Goal: Task Accomplishment & Management: Manage account settings

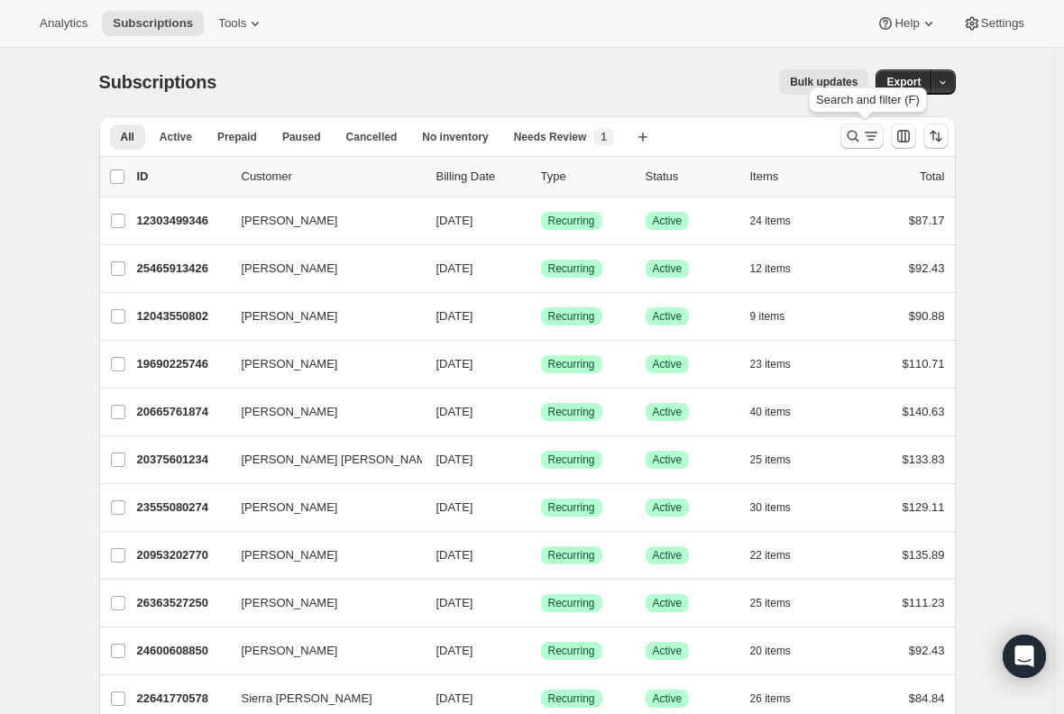
click at [861, 133] on icon "Search and filter results" at bounding box center [853, 136] width 18 height 18
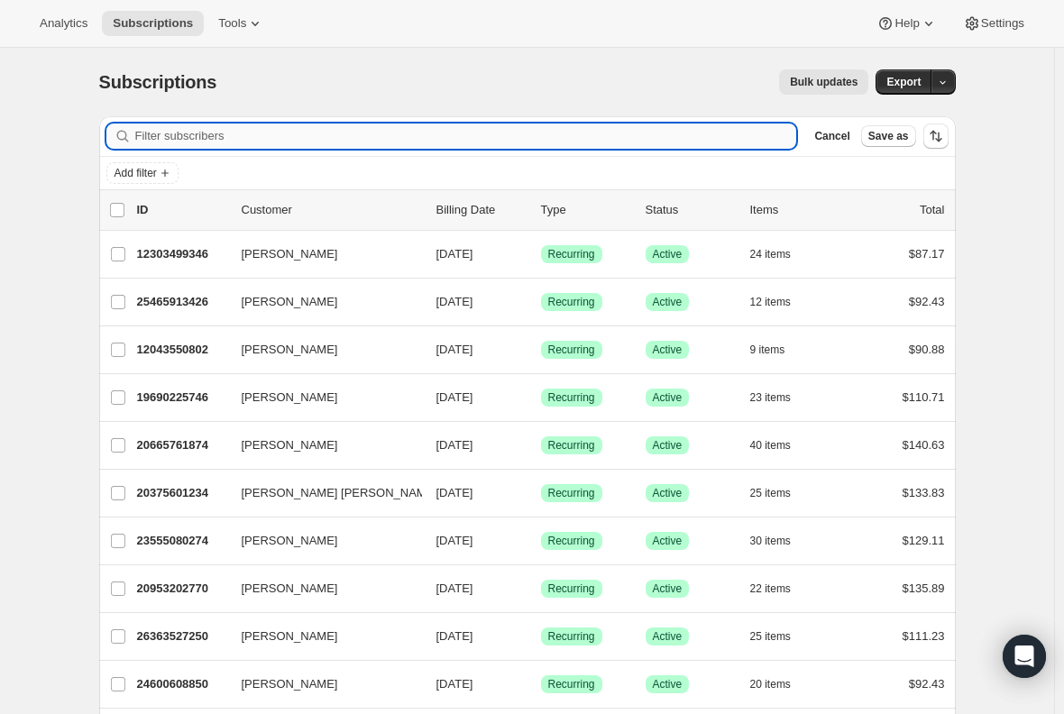
click at [383, 139] on input "Filter subscribers" at bounding box center [466, 136] width 662 height 25
paste input "jordankennedy@duck.com."
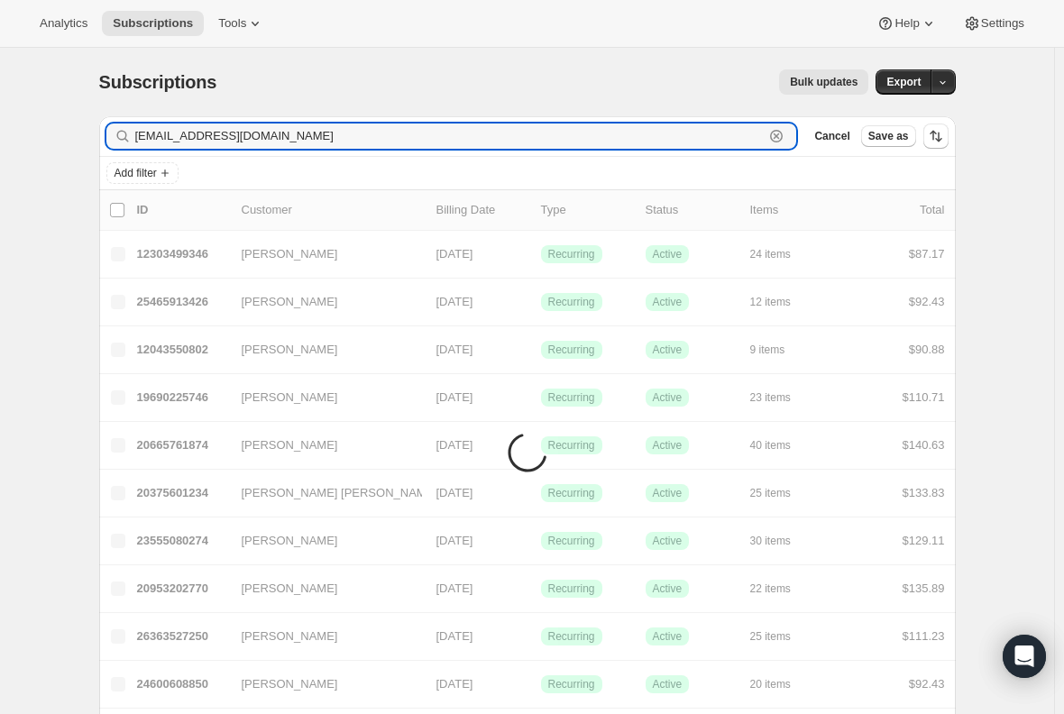
type input "jordankennedy@duck.com"
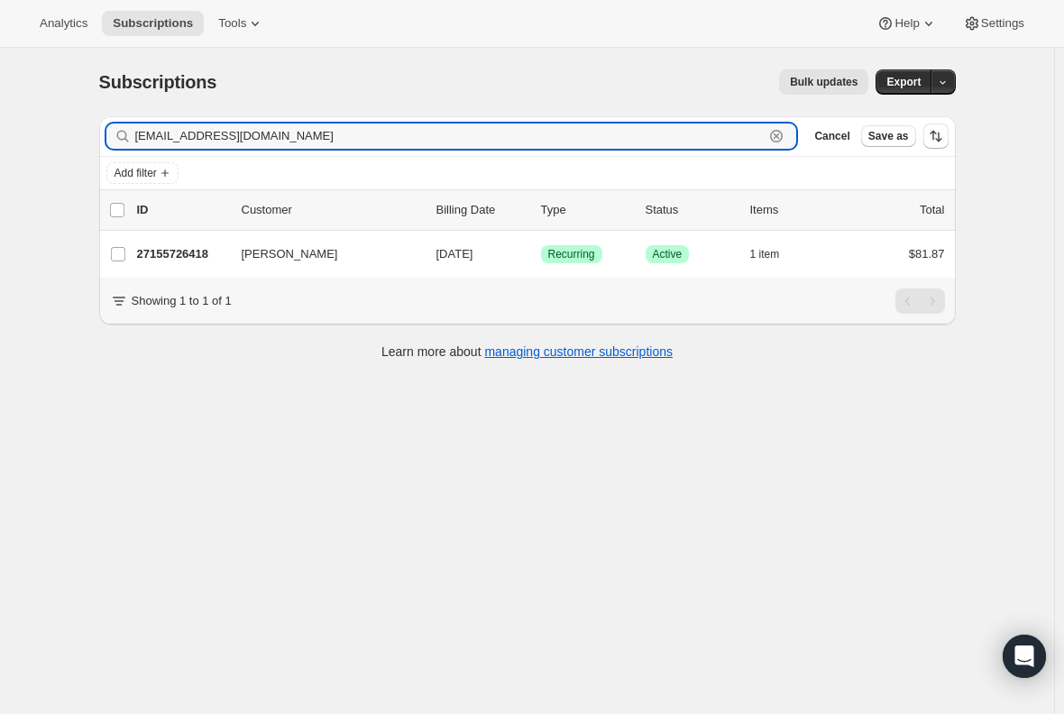
drag, startPoint x: 326, startPoint y: 135, endPoint x: 32, endPoint y: 133, distance: 293.2
click at [32, 133] on div "Subscriptions. This page is ready Subscriptions Bulk updates More actions Bulk …" at bounding box center [527, 405] width 1055 height 714
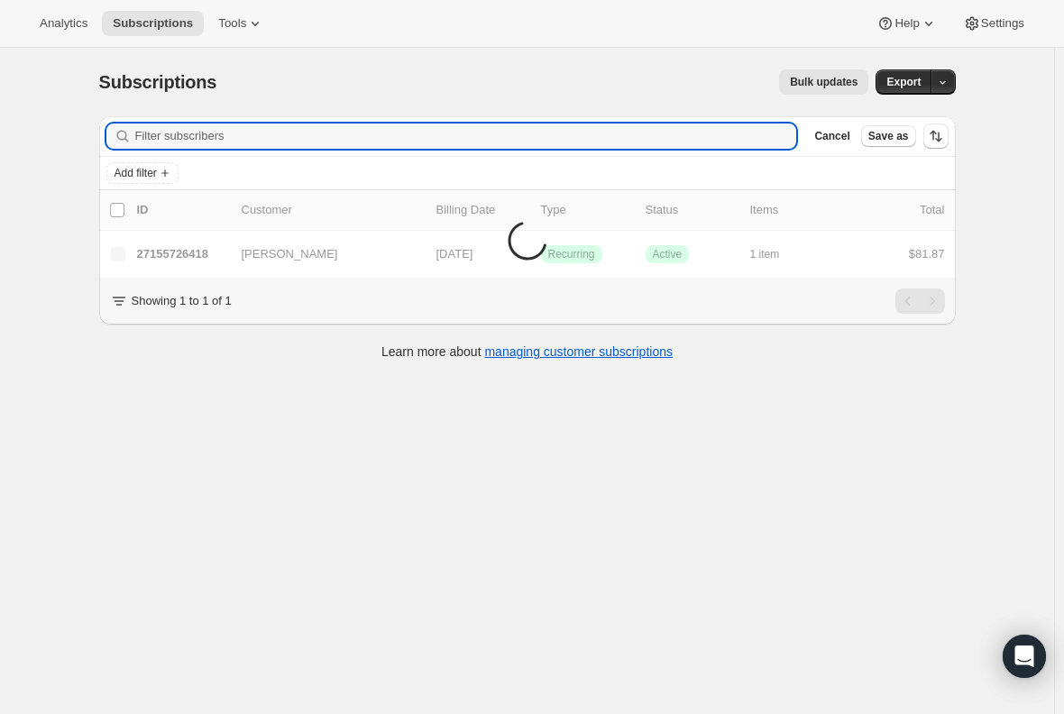
paste input "Jordan Kennedy"
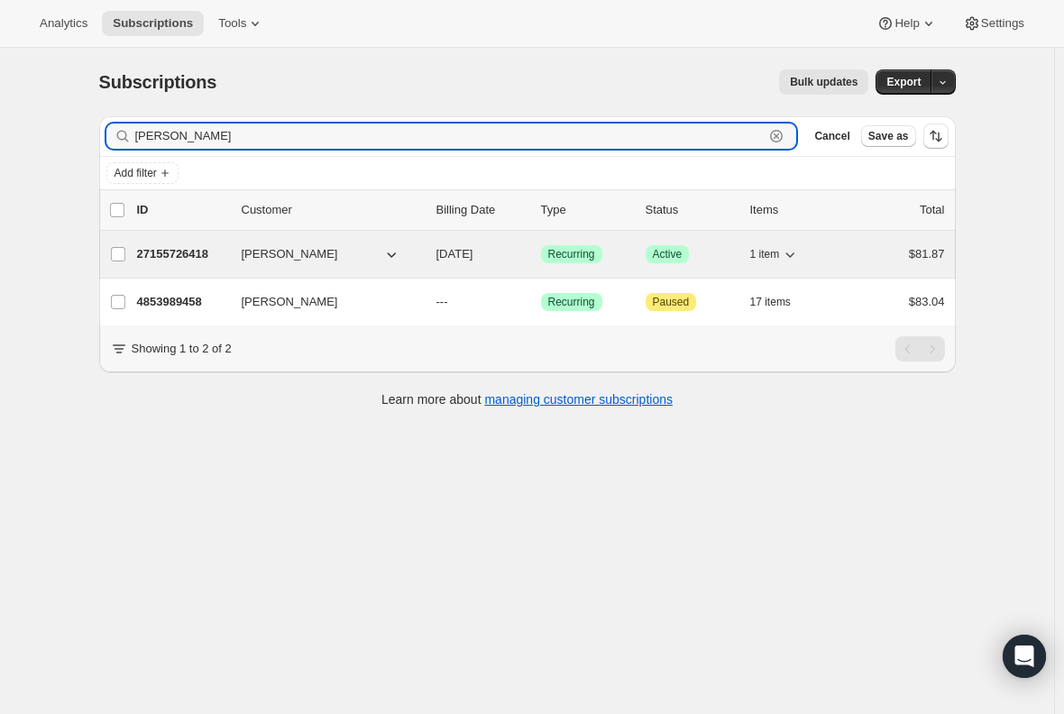
type input "Jordan Kennedy"
click at [161, 254] on p "27155726418" at bounding box center [182, 254] width 90 height 18
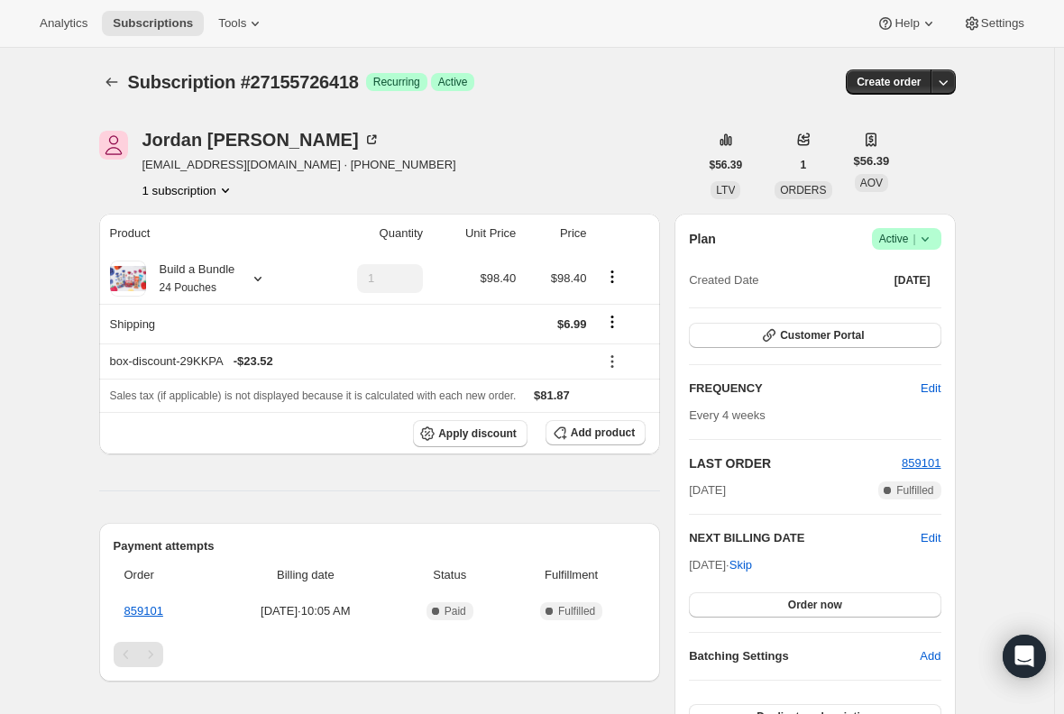
click at [280, 167] on span "isjordankennedy@duck.com · +15138838112" at bounding box center [300, 165] width 314 height 18
drag, startPoint x: 289, startPoint y: 167, endPoint x: 145, endPoint y: 162, distance: 143.5
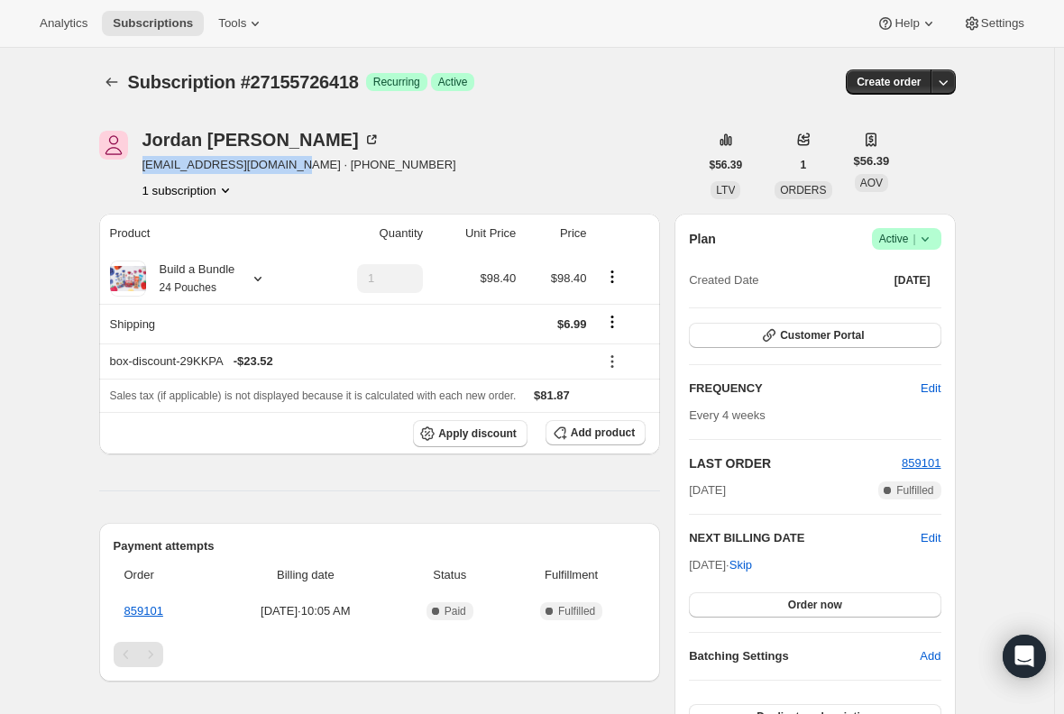
click at [145, 162] on div "Jordan Kennedy isjordankennedy@duck.com · +15138838112 1 subscription" at bounding box center [399, 165] width 600 height 69
copy span "isjordankennedy@duck.com"
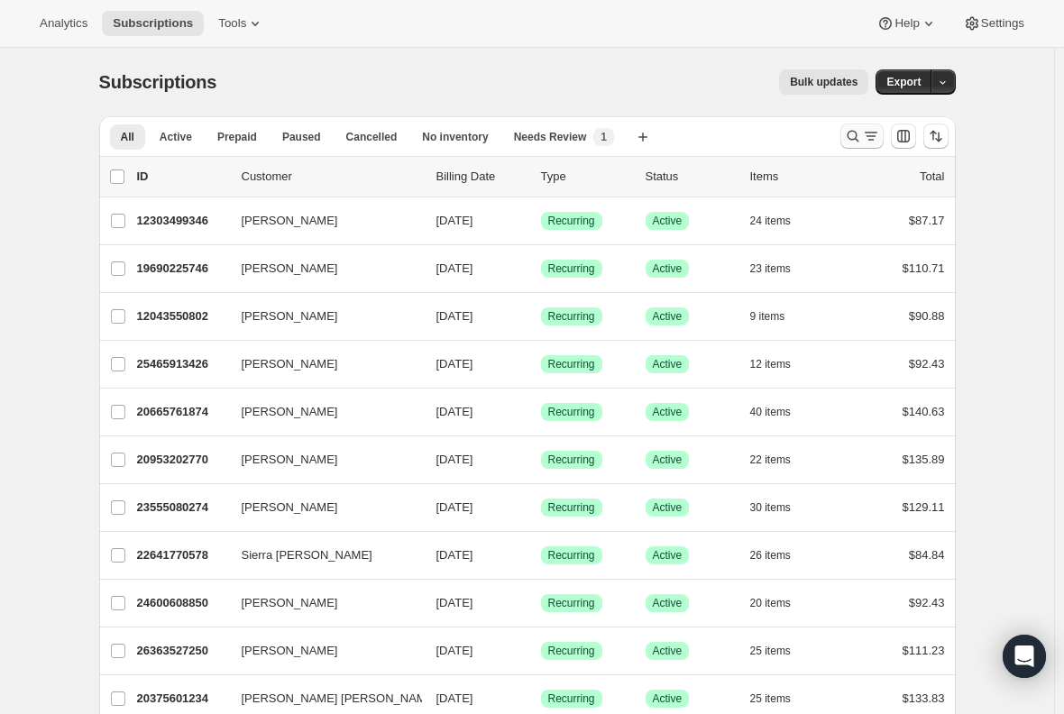
click at [862, 129] on icon "Search and filter results" at bounding box center [853, 136] width 18 height 18
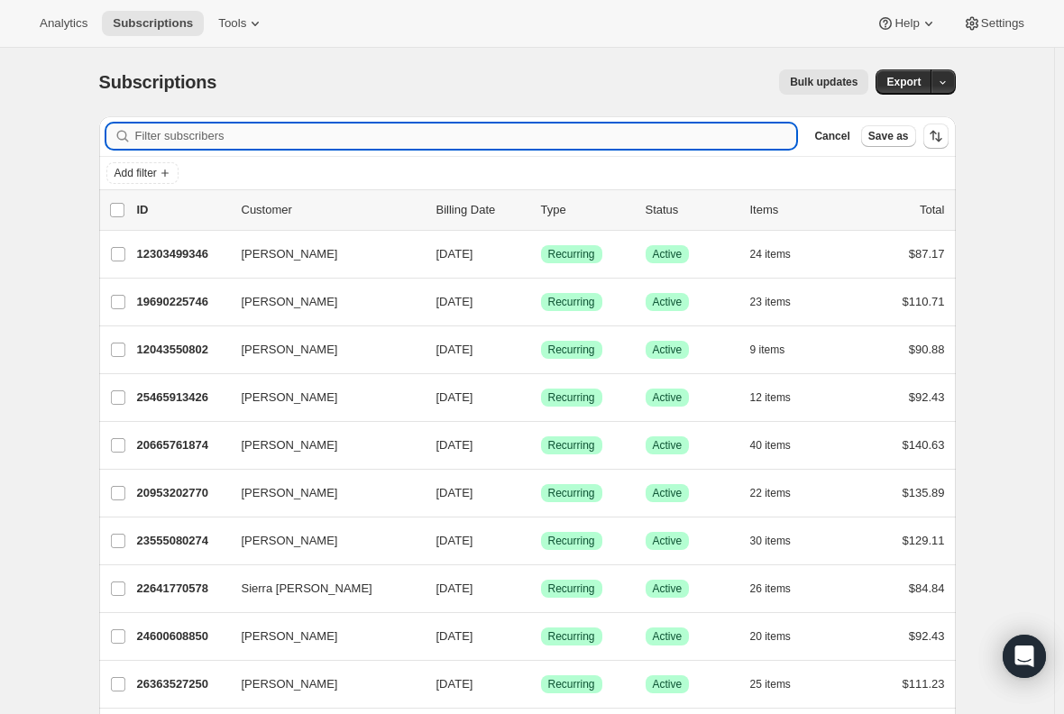
click at [293, 129] on input "Filter subscribers" at bounding box center [466, 136] width 662 height 25
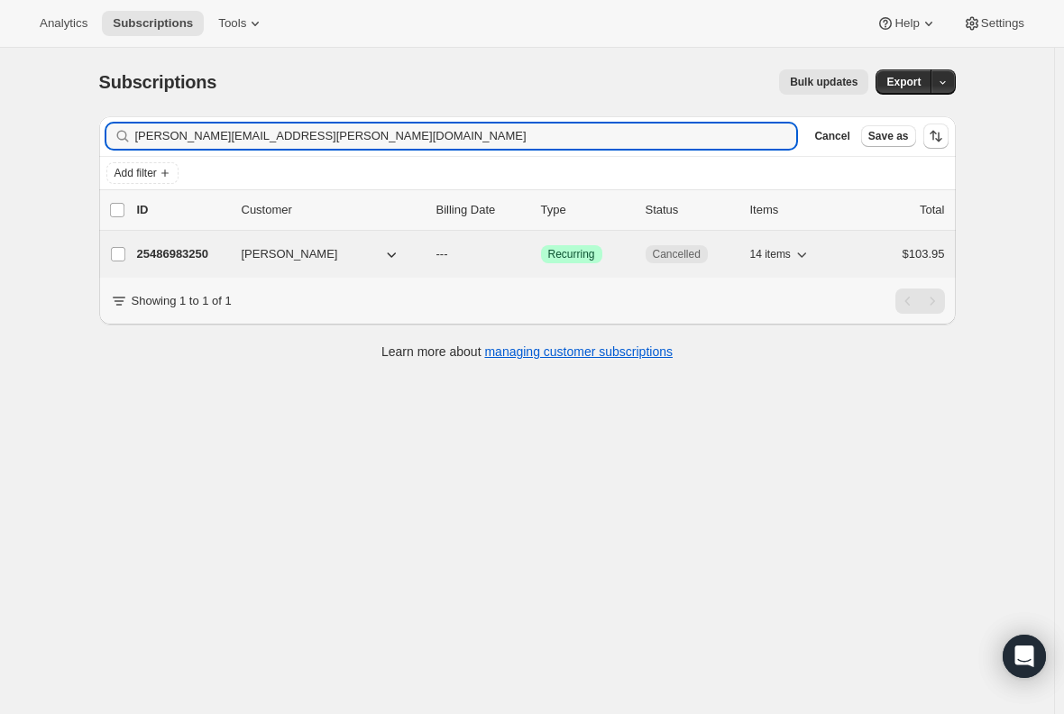
type input "[PERSON_NAME][EMAIL_ADDRESS][PERSON_NAME][DOMAIN_NAME]"
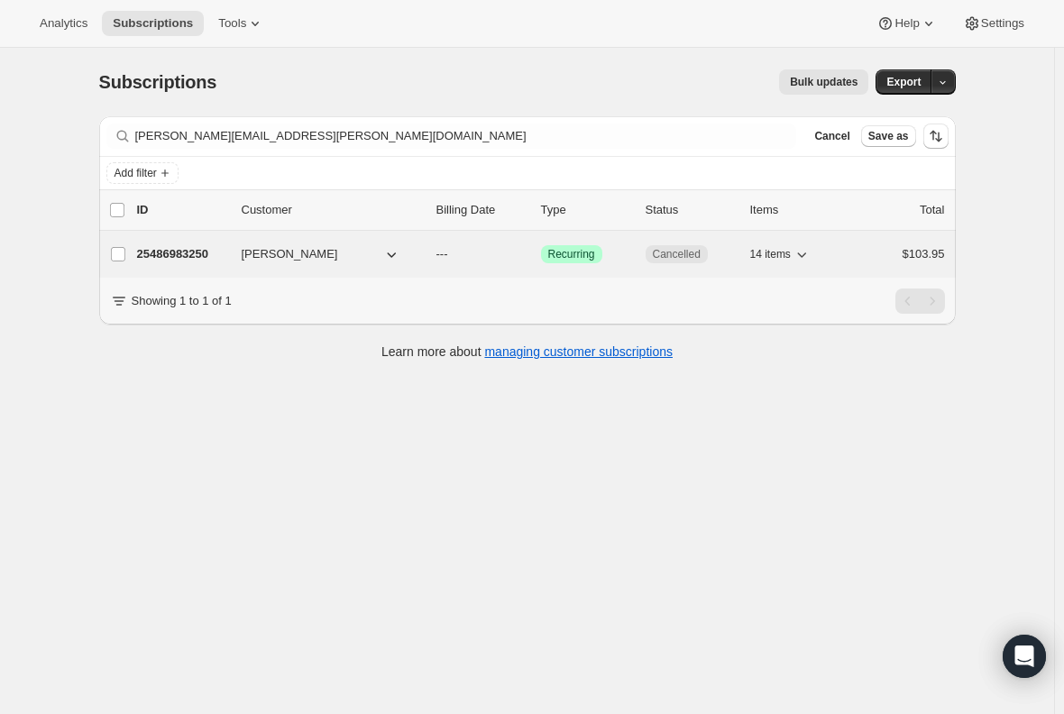
drag, startPoint x: 328, startPoint y: 254, endPoint x: 260, endPoint y: 255, distance: 68.6
click at [260, 255] on button "[PERSON_NAME]" at bounding box center [321, 254] width 180 height 29
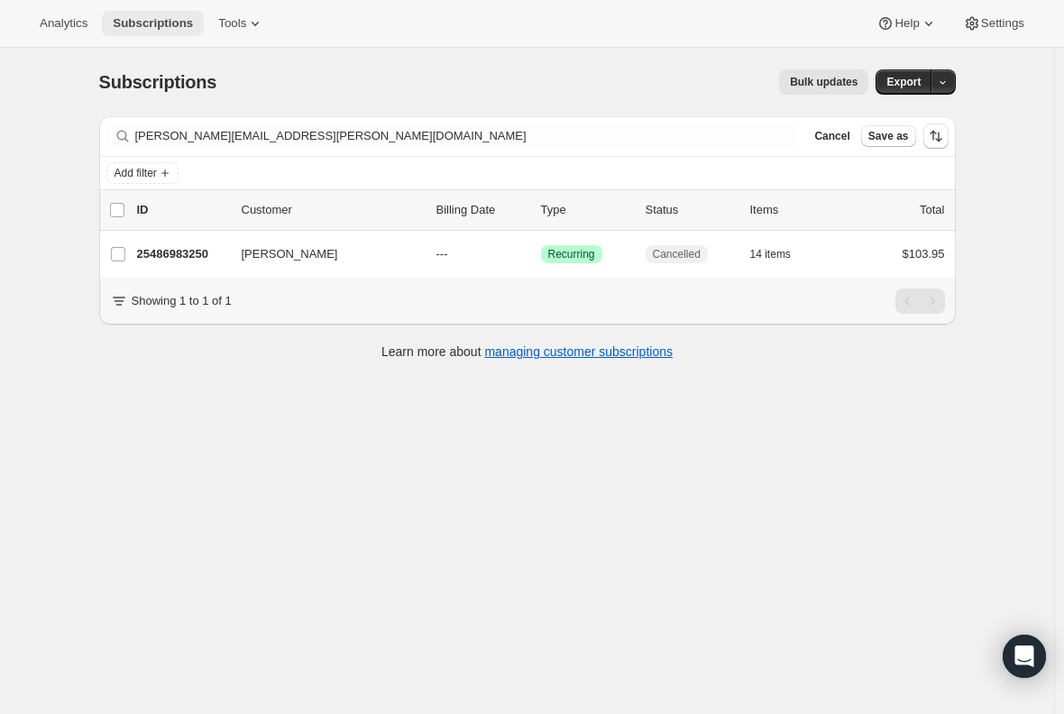
click at [152, 14] on button "Subscriptions" at bounding box center [153, 23] width 102 height 25
click at [145, 17] on span "Subscriptions" at bounding box center [153, 23] width 80 height 14
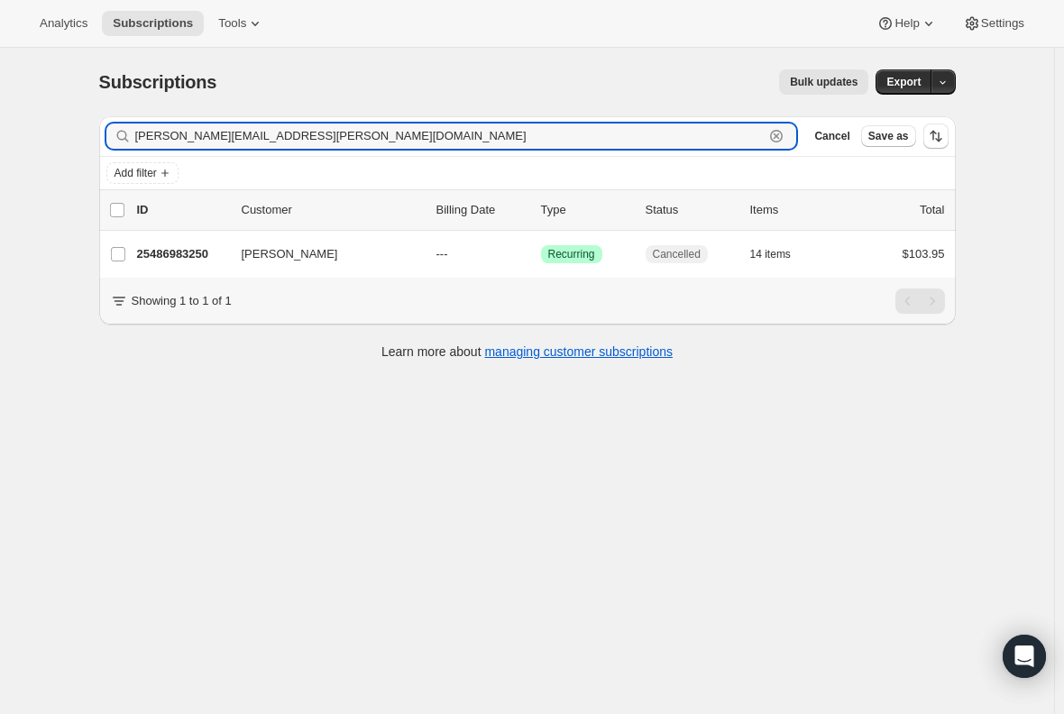
drag, startPoint x: 309, startPoint y: 140, endPoint x: 97, endPoint y: 135, distance: 211.1
click at [117, 139] on div "[PERSON_NAME][EMAIL_ADDRESS][PERSON_NAME][DOMAIN_NAME] Clear" at bounding box center [451, 136] width 691 height 25
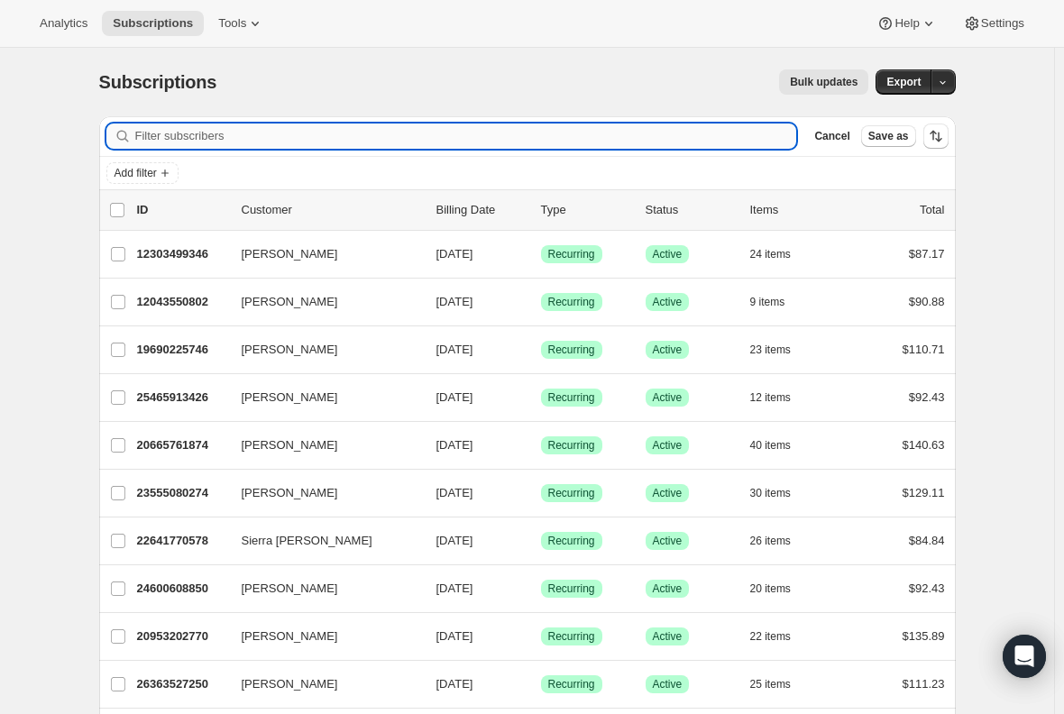
click at [185, 134] on input "Filter subscribers" at bounding box center [466, 136] width 662 height 25
paste input "[PERSON_NAME]"
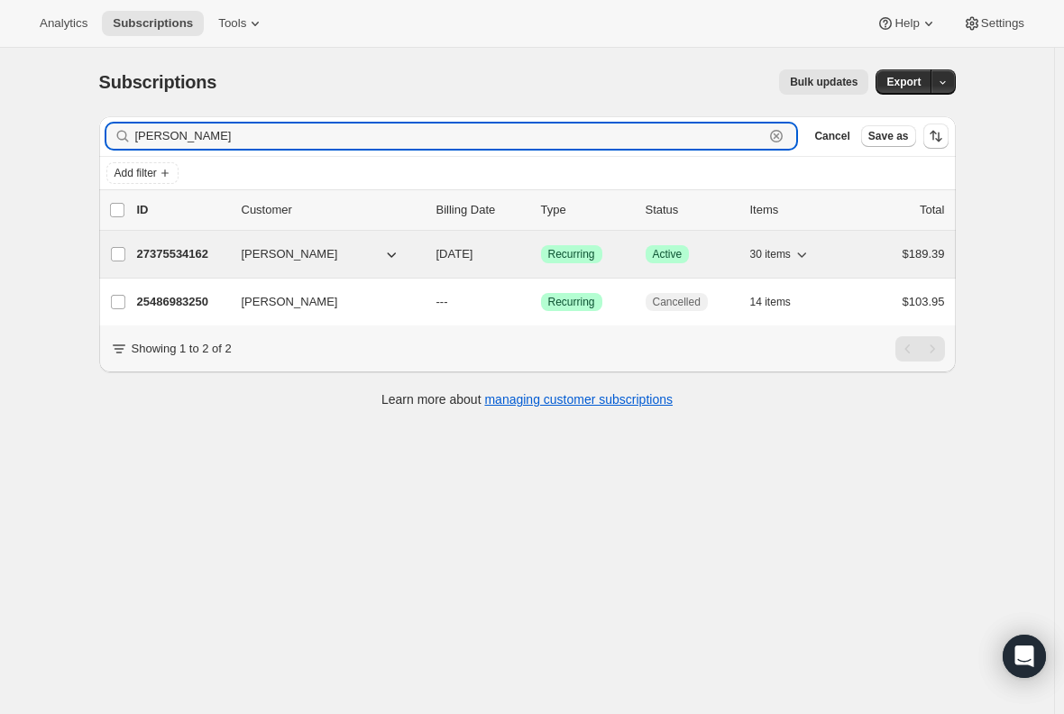
type input "[PERSON_NAME]"
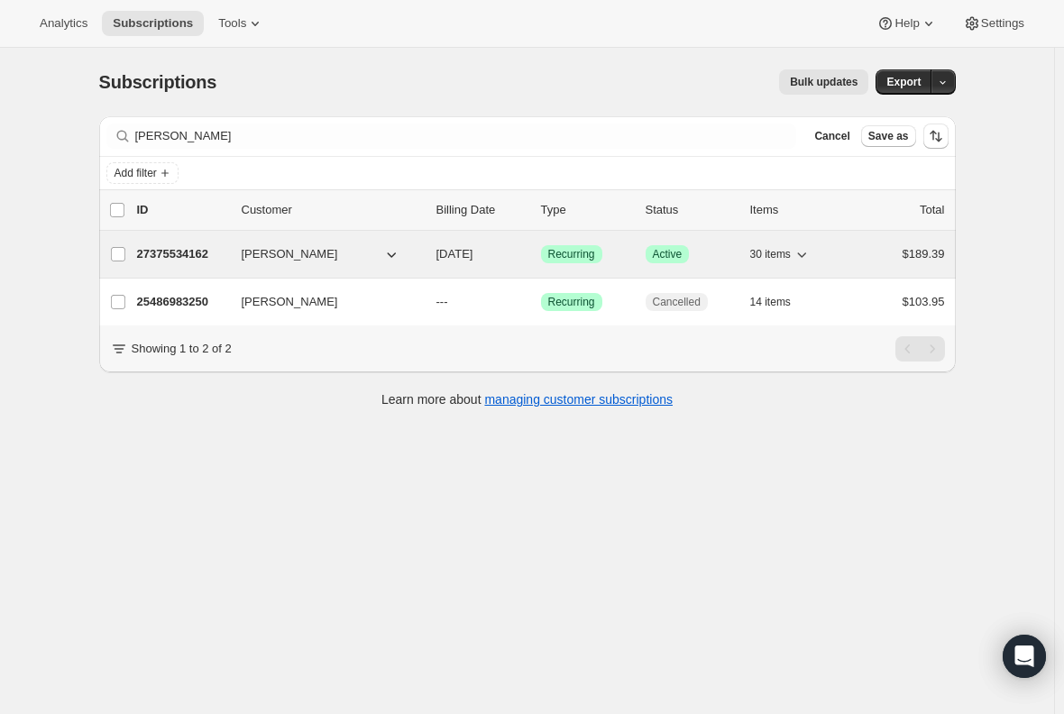
click at [164, 253] on p "27375534162" at bounding box center [182, 254] width 90 height 18
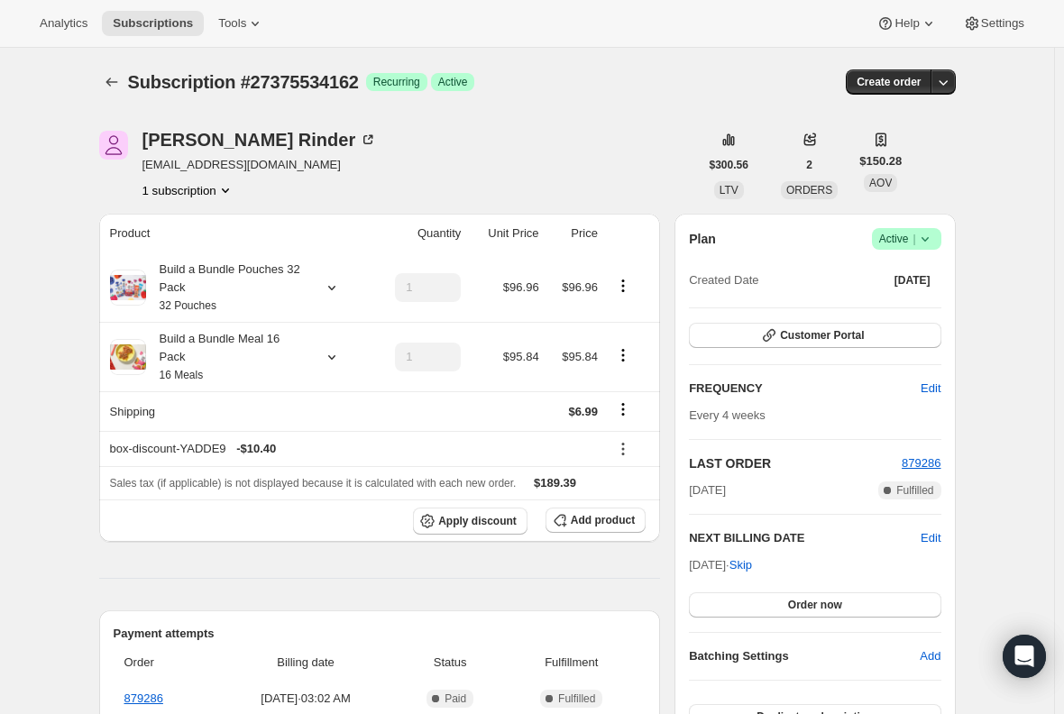
click at [932, 237] on icon at bounding box center [926, 239] width 18 height 18
click at [907, 300] on span "Cancel subscription" at bounding box center [912, 306] width 102 height 14
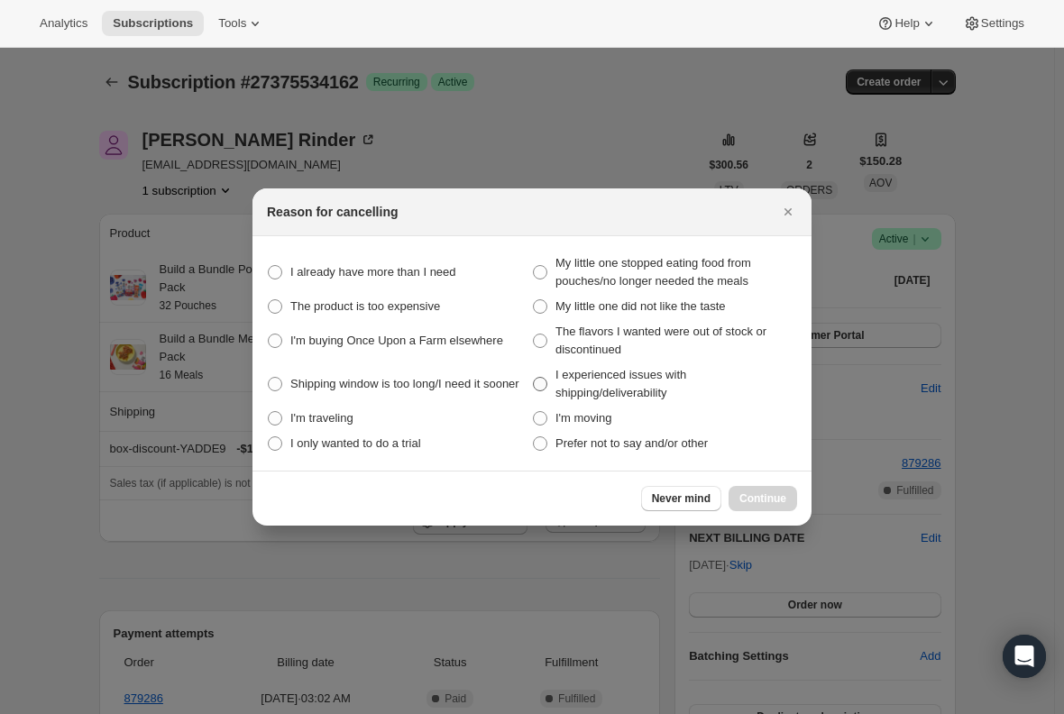
click at [542, 390] on span ":rl2:" at bounding box center [540, 384] width 14 height 14
click at [534, 378] on shipping\/deliverability "I experienced issues with shipping/deliverability" at bounding box center [533, 377] width 1 height 1
radio shipping\/deliverability "true"
click at [752, 498] on span "Continue" at bounding box center [763, 499] width 47 height 14
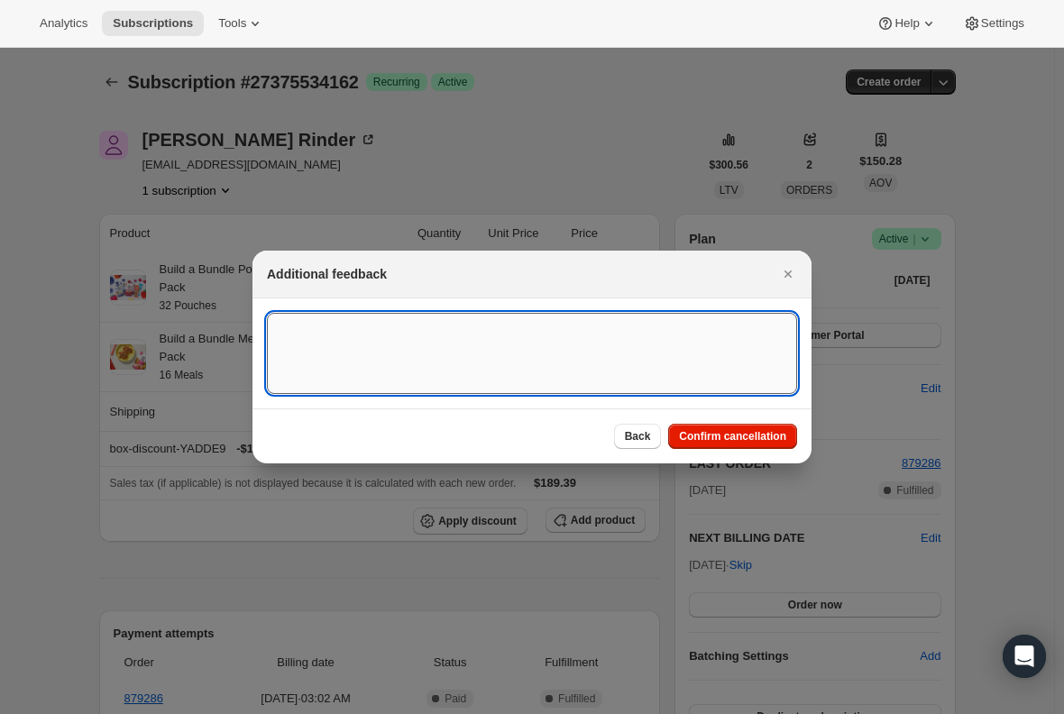
click at [415, 356] on textarea ":rl2:" at bounding box center [532, 353] width 530 height 81
type textarea "Super late delivery and damaged."
click at [740, 436] on span "Confirm cancellation" at bounding box center [732, 436] width 107 height 14
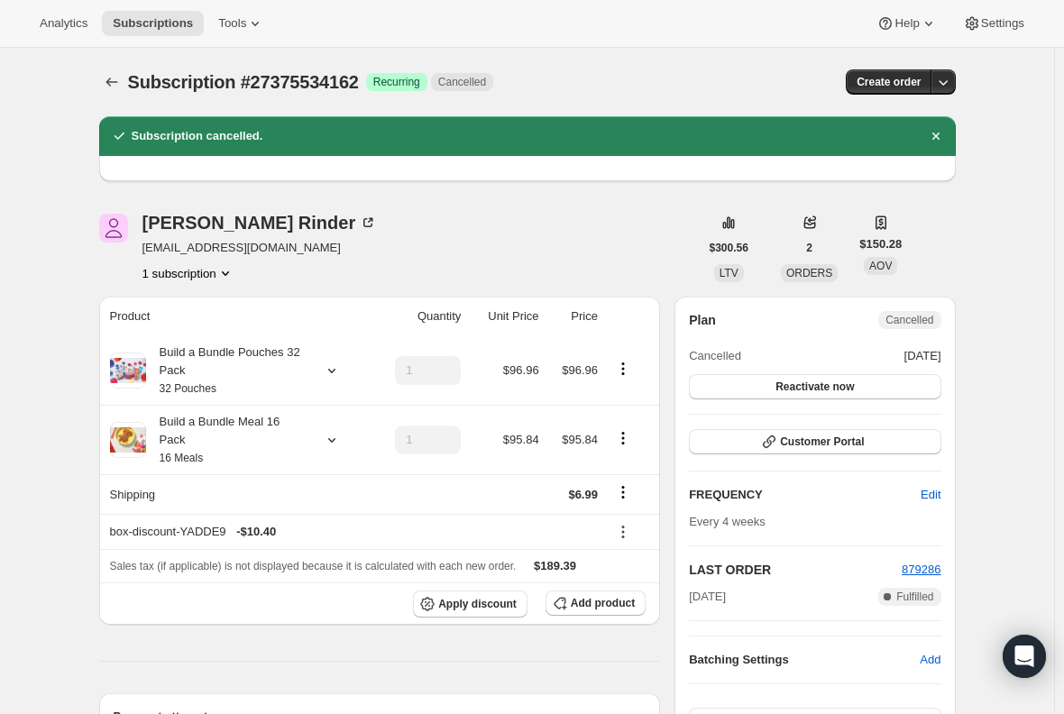
click at [235, 253] on span "[EMAIL_ADDRESS][DOMAIN_NAME]" at bounding box center [260, 248] width 235 height 18
copy span "[EMAIL_ADDRESS][DOMAIN_NAME]"
click at [158, 25] on span "Subscriptions" at bounding box center [153, 23] width 80 height 14
